Goal: Check status

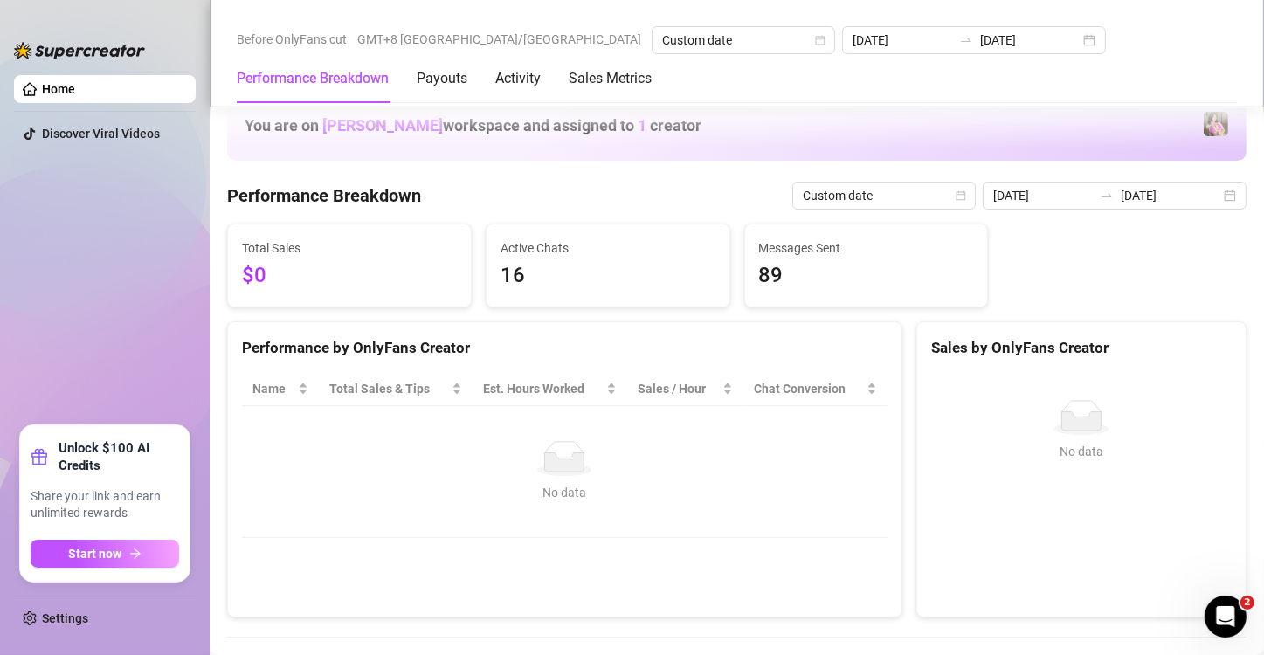
scroll to position [291, 0]
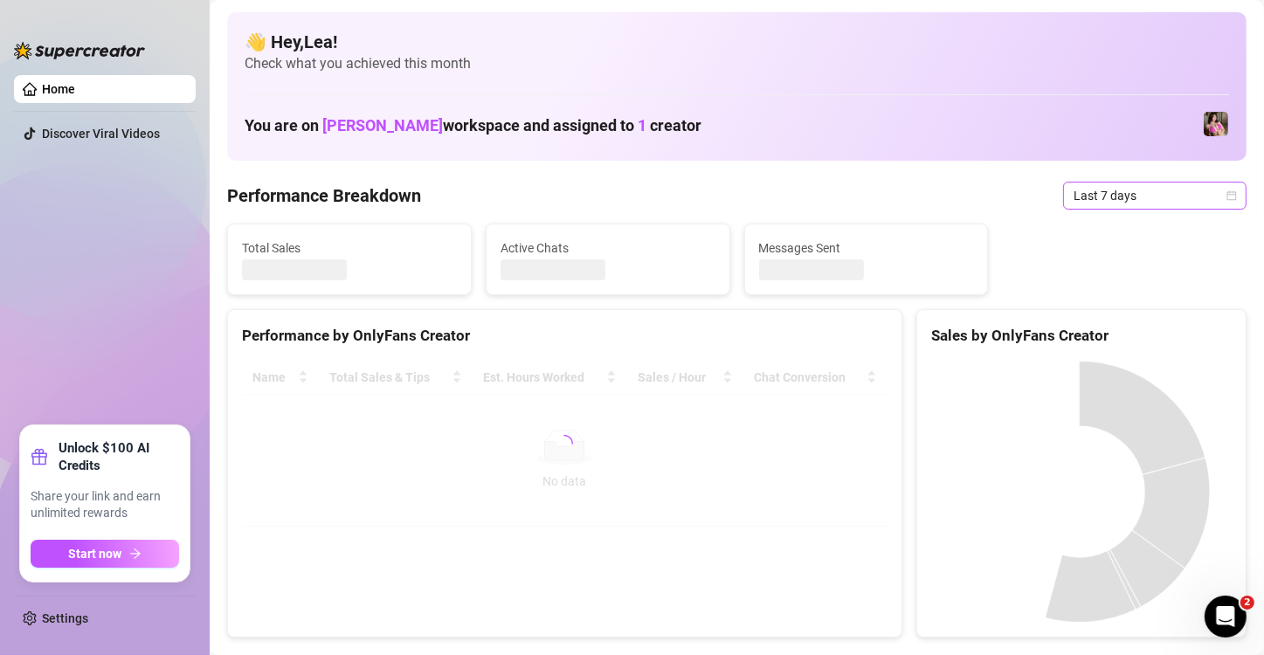
click at [1228, 192] on icon "calendar" at bounding box center [1233, 195] width 10 height 10
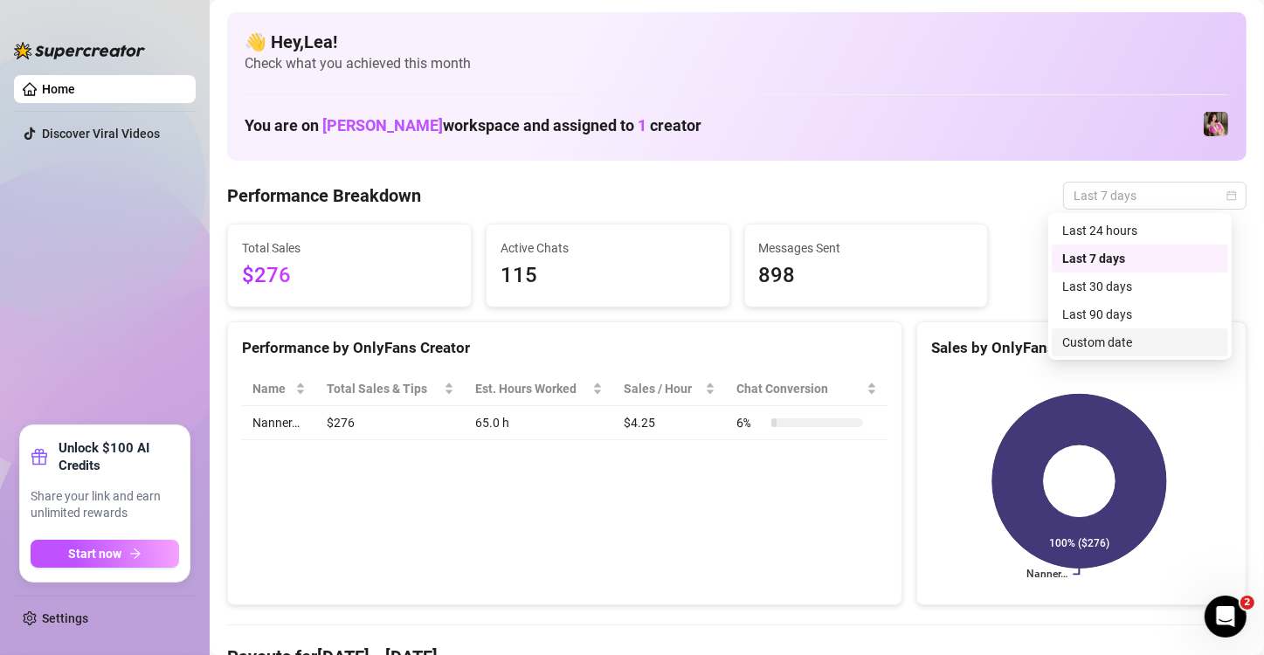
click at [1137, 344] on div "Custom date" at bounding box center [1141, 342] width 156 height 19
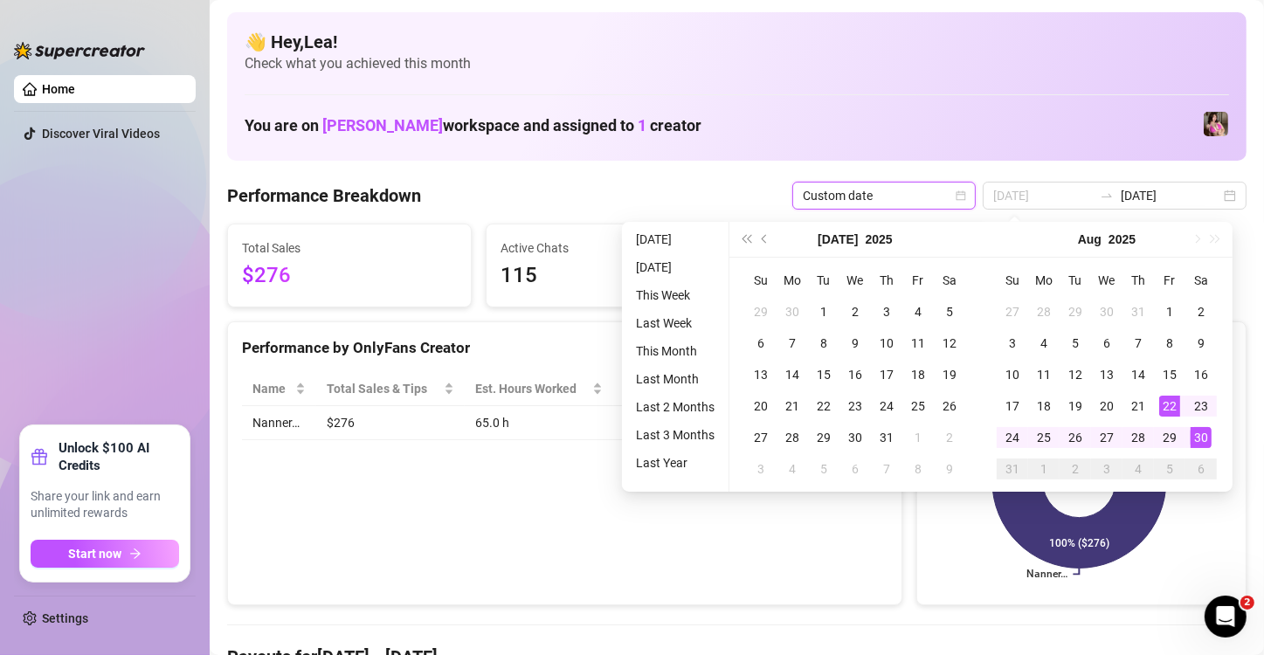
type input "[DATE]"
click at [1214, 447] on td "30" at bounding box center [1201, 437] width 31 height 31
click at [1206, 440] on div "30" at bounding box center [1201, 437] width 21 height 21
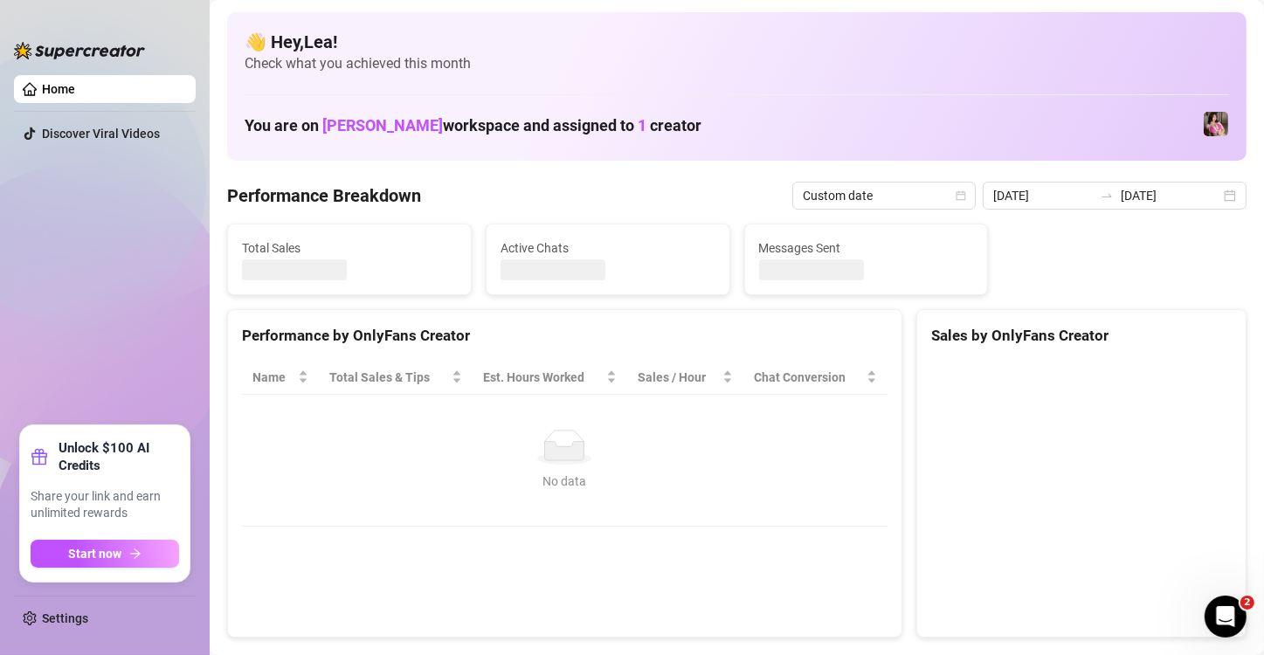
type input "[DATE]"
